Goal: Browse casually: Explore the website without a specific task or goal

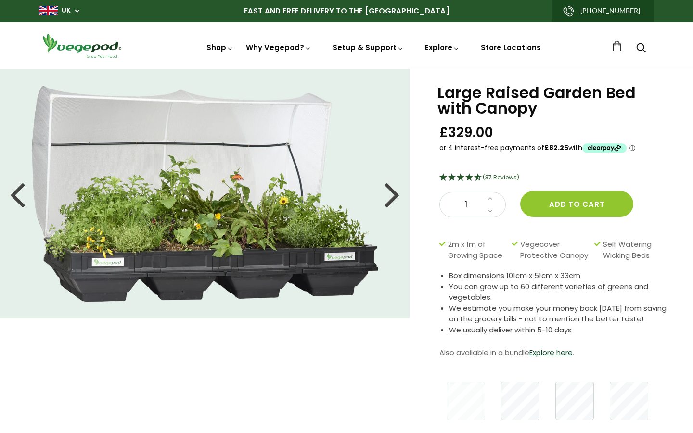
click at [394, 196] on div at bounding box center [391, 193] width 15 height 43
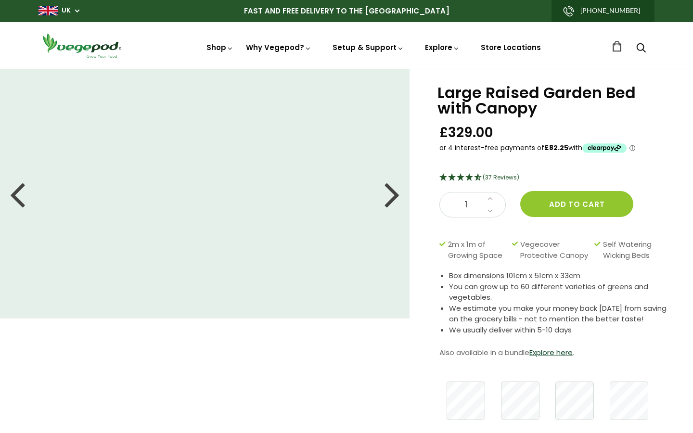
click at [394, 196] on div at bounding box center [391, 193] width 15 height 43
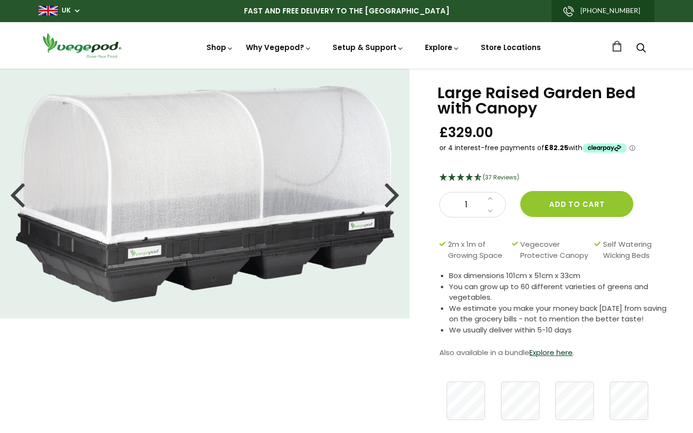
click at [394, 196] on div at bounding box center [391, 193] width 15 height 43
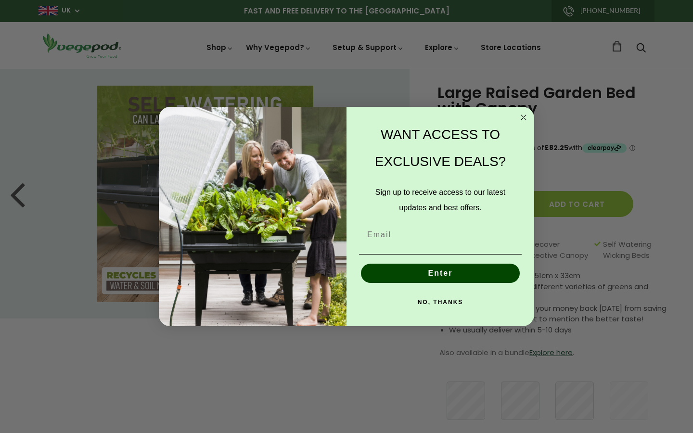
click at [519, 113] on circle "Close dialog" at bounding box center [523, 117] width 11 height 11
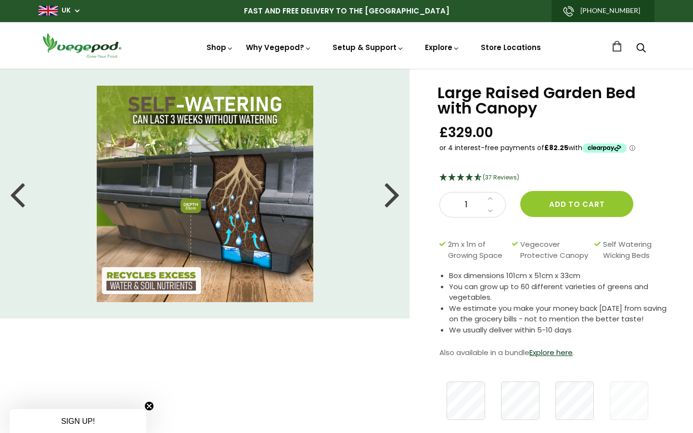
click at [399, 197] on div at bounding box center [391, 193] width 15 height 43
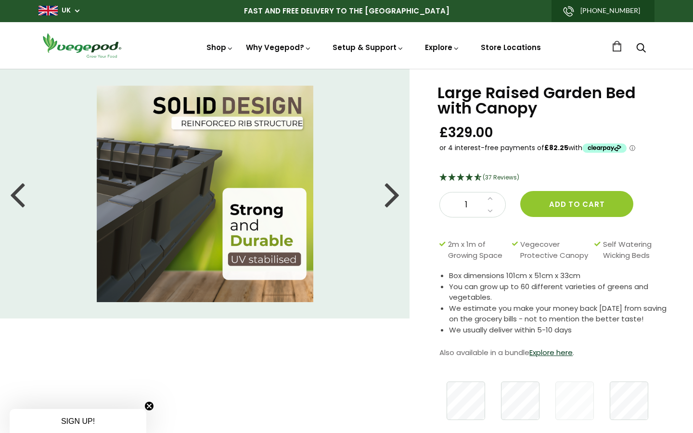
click at [399, 197] on div at bounding box center [391, 193] width 15 height 43
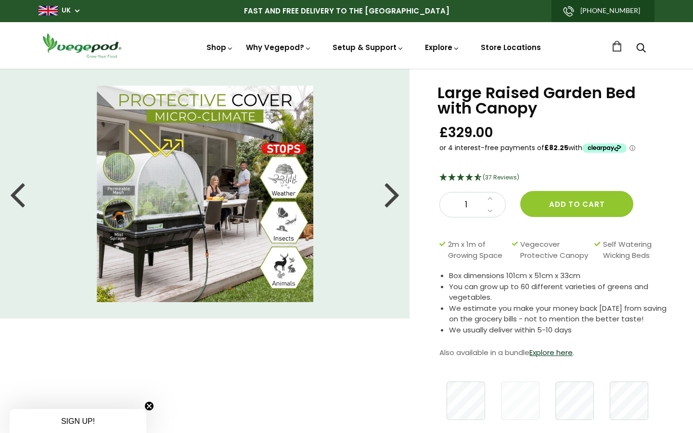
click at [399, 197] on div at bounding box center [391, 193] width 15 height 43
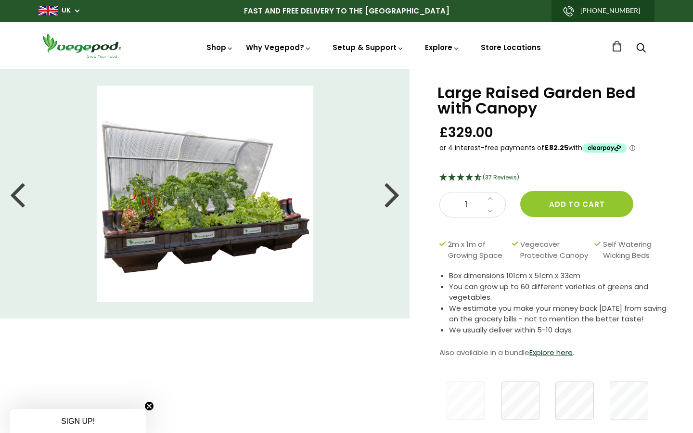
click at [399, 197] on div at bounding box center [391, 193] width 15 height 43
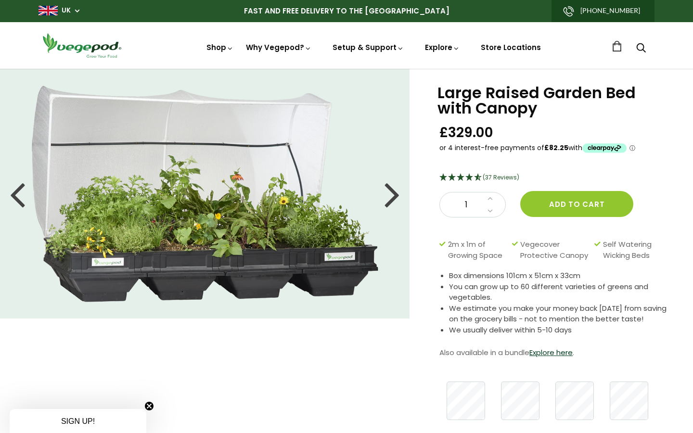
click at [271, 237] on img at bounding box center [205, 194] width 347 height 216
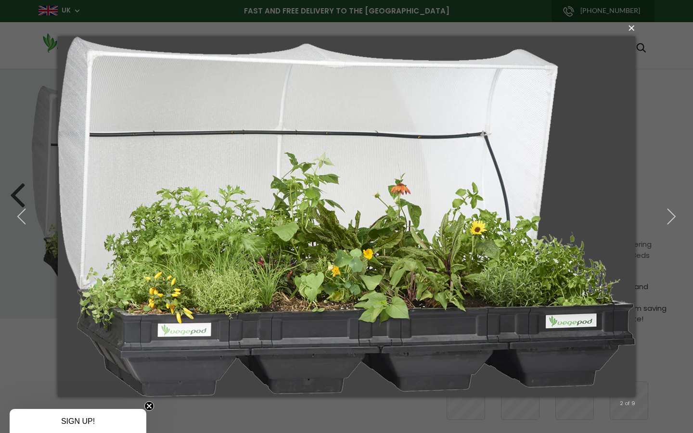
click at [633, 28] on button "×" at bounding box center [349, 27] width 577 height 21
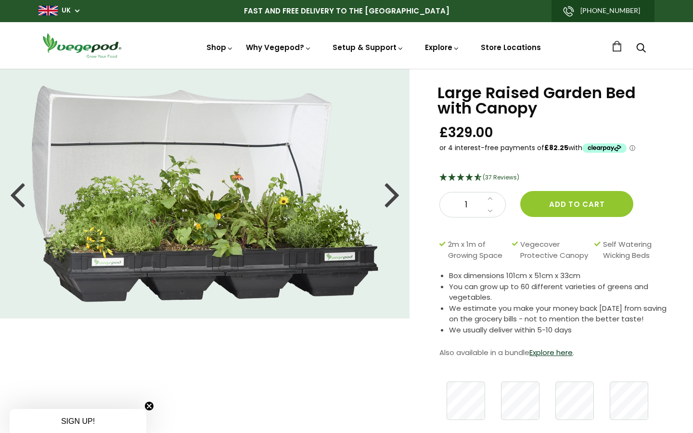
click at [292, 234] on img at bounding box center [205, 194] width 347 height 216
